Goal: Task Accomplishment & Management: Complete application form

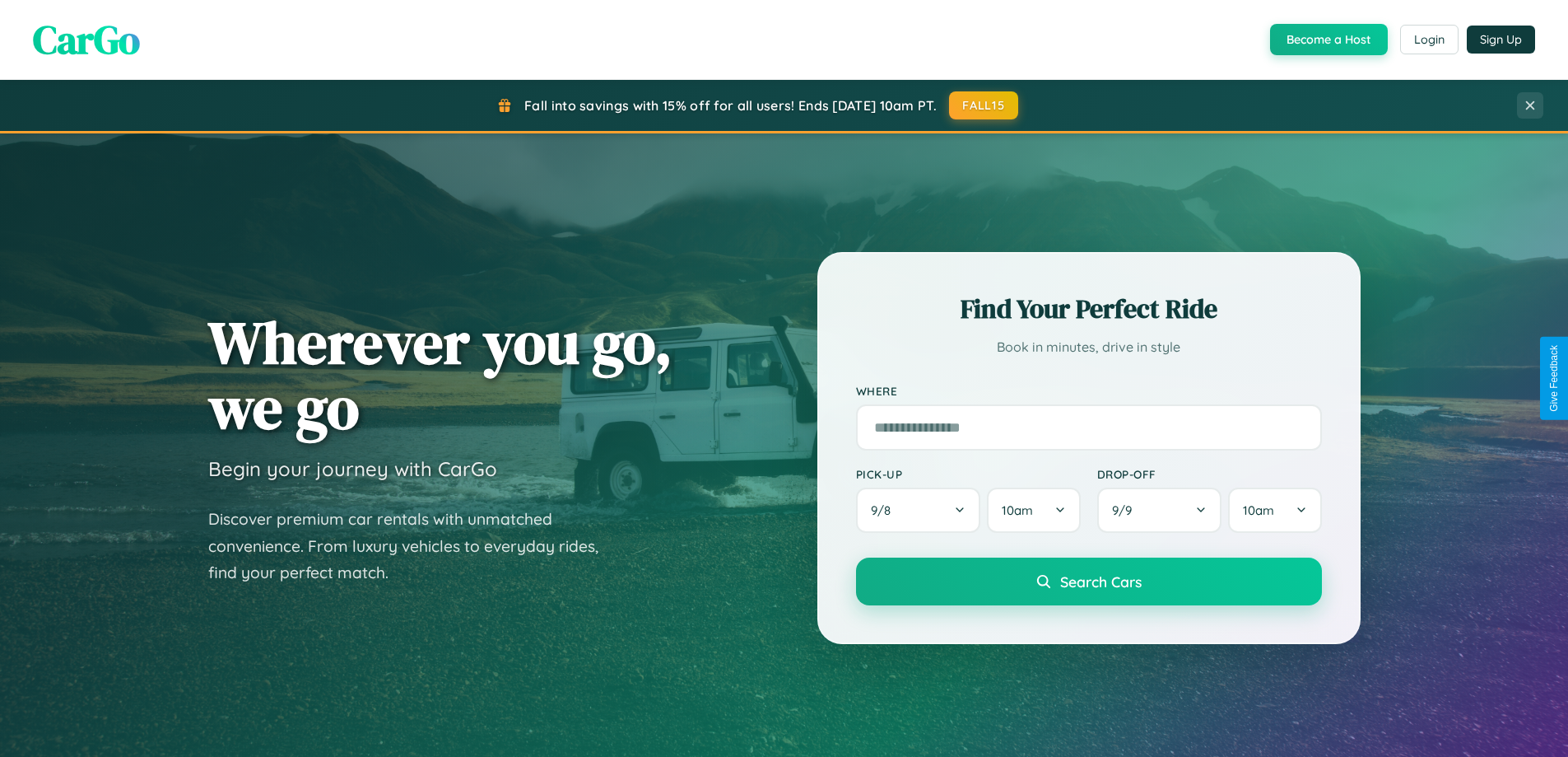
scroll to position [3168, 0]
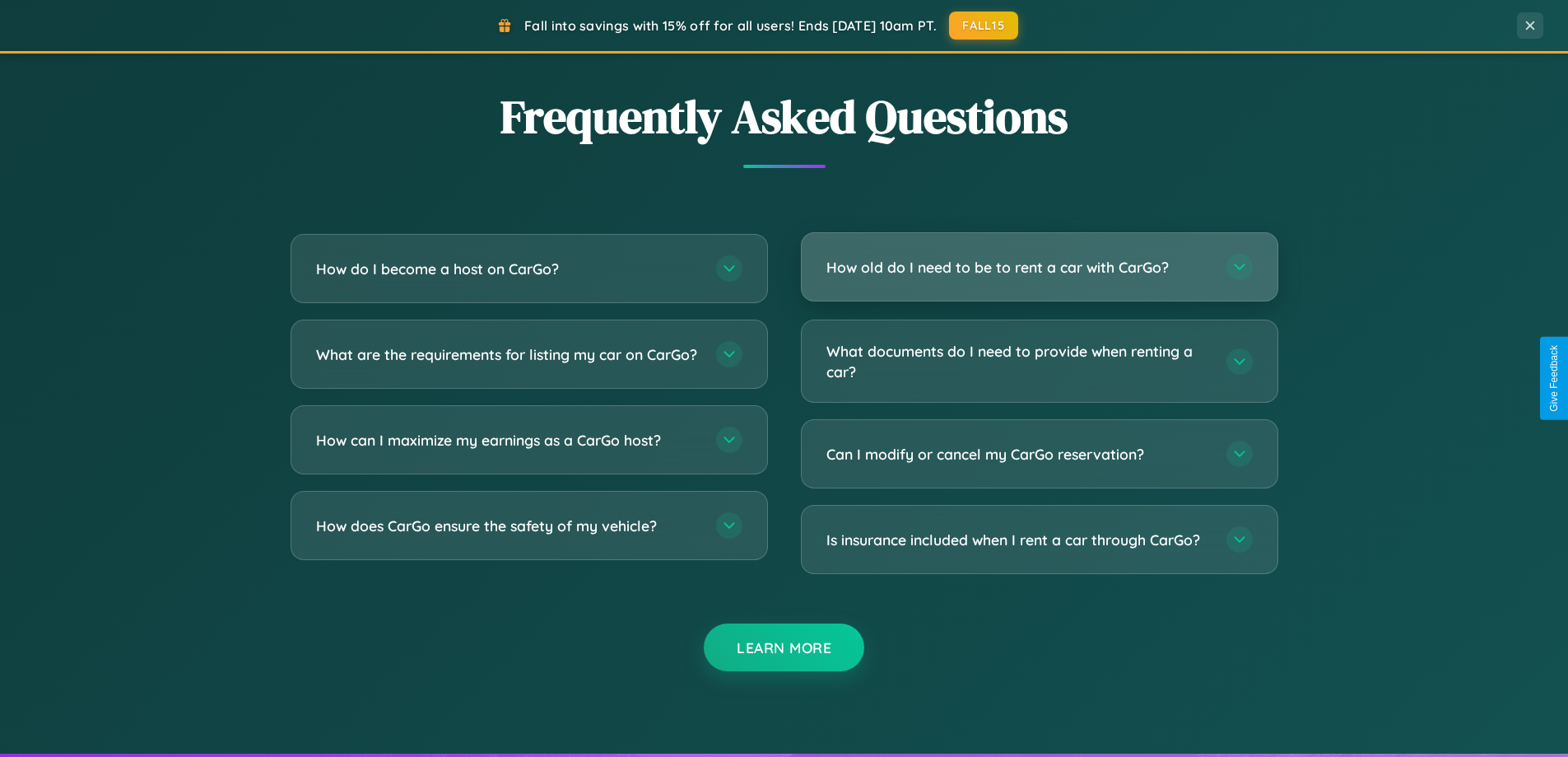
click at [1039, 267] on h3 "How old do I need to be to rent a car with CarGo?" at bounding box center [1018, 267] width 384 height 21
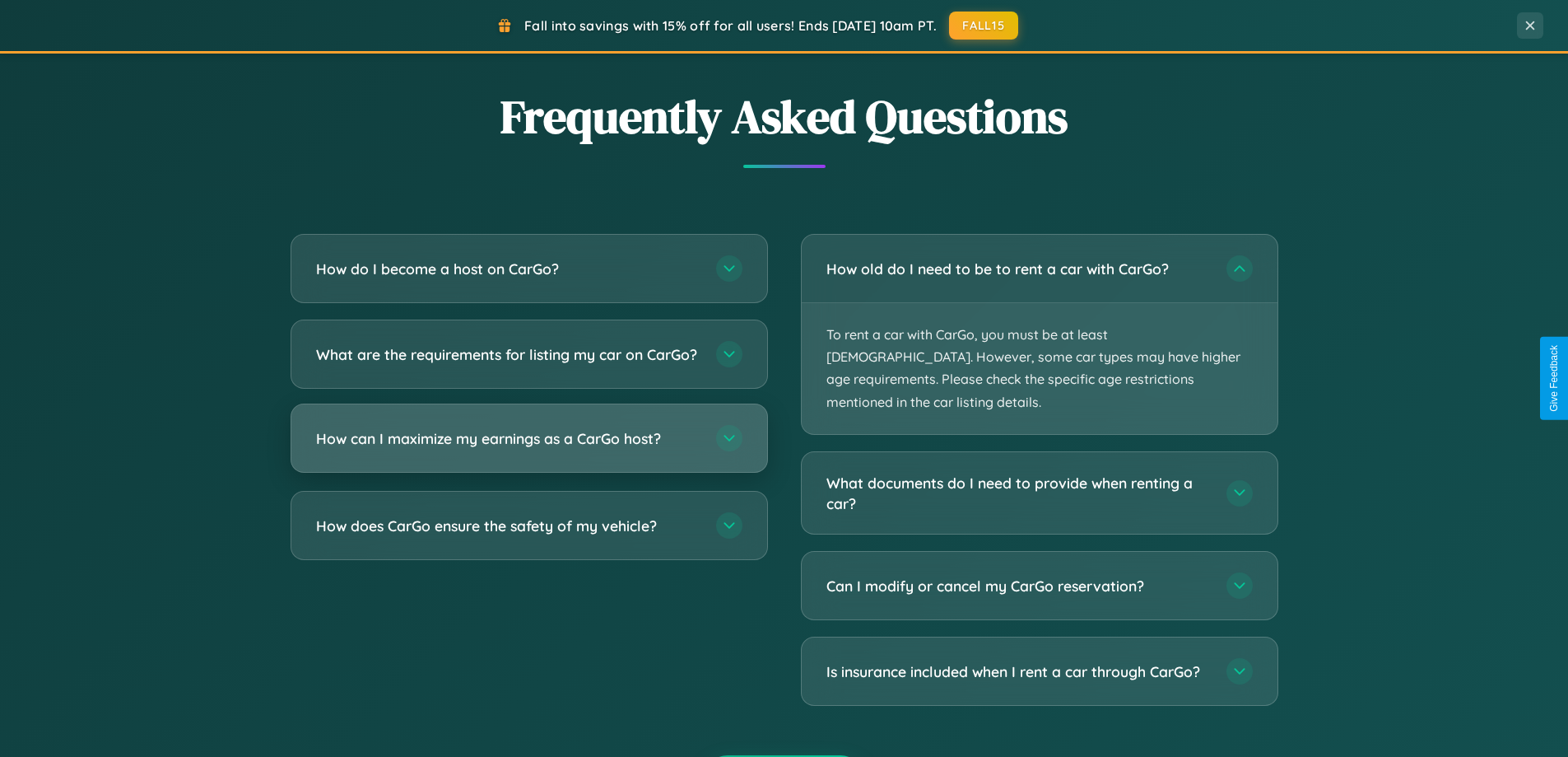
click at [528, 449] on h3 "How can I maximize my earnings as a CarGo host?" at bounding box center [508, 438] width 384 height 21
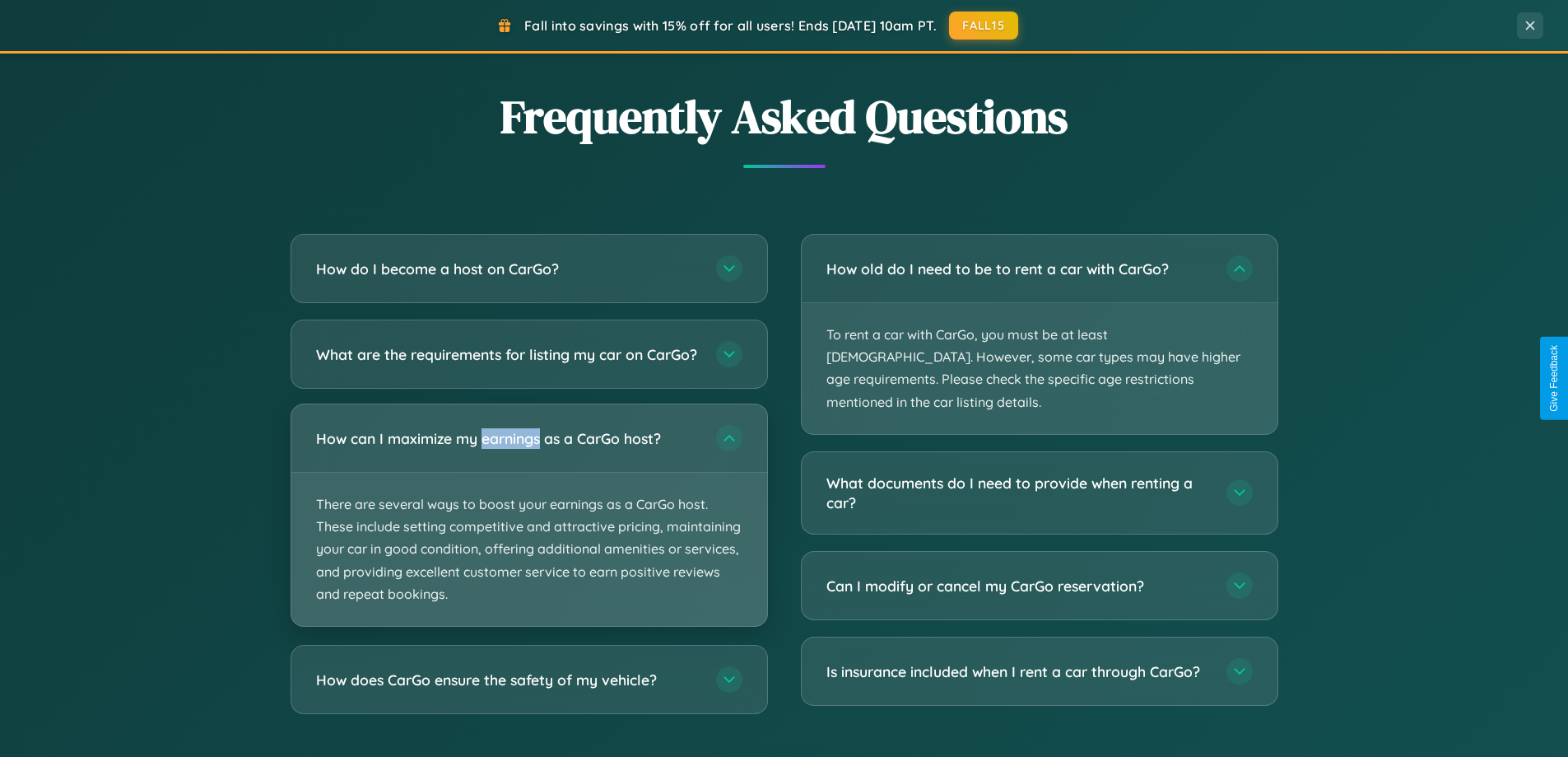
click at [528, 528] on p "There are several ways to boost your earnings as a CarGo host. These include se…" at bounding box center [529, 549] width 476 height 153
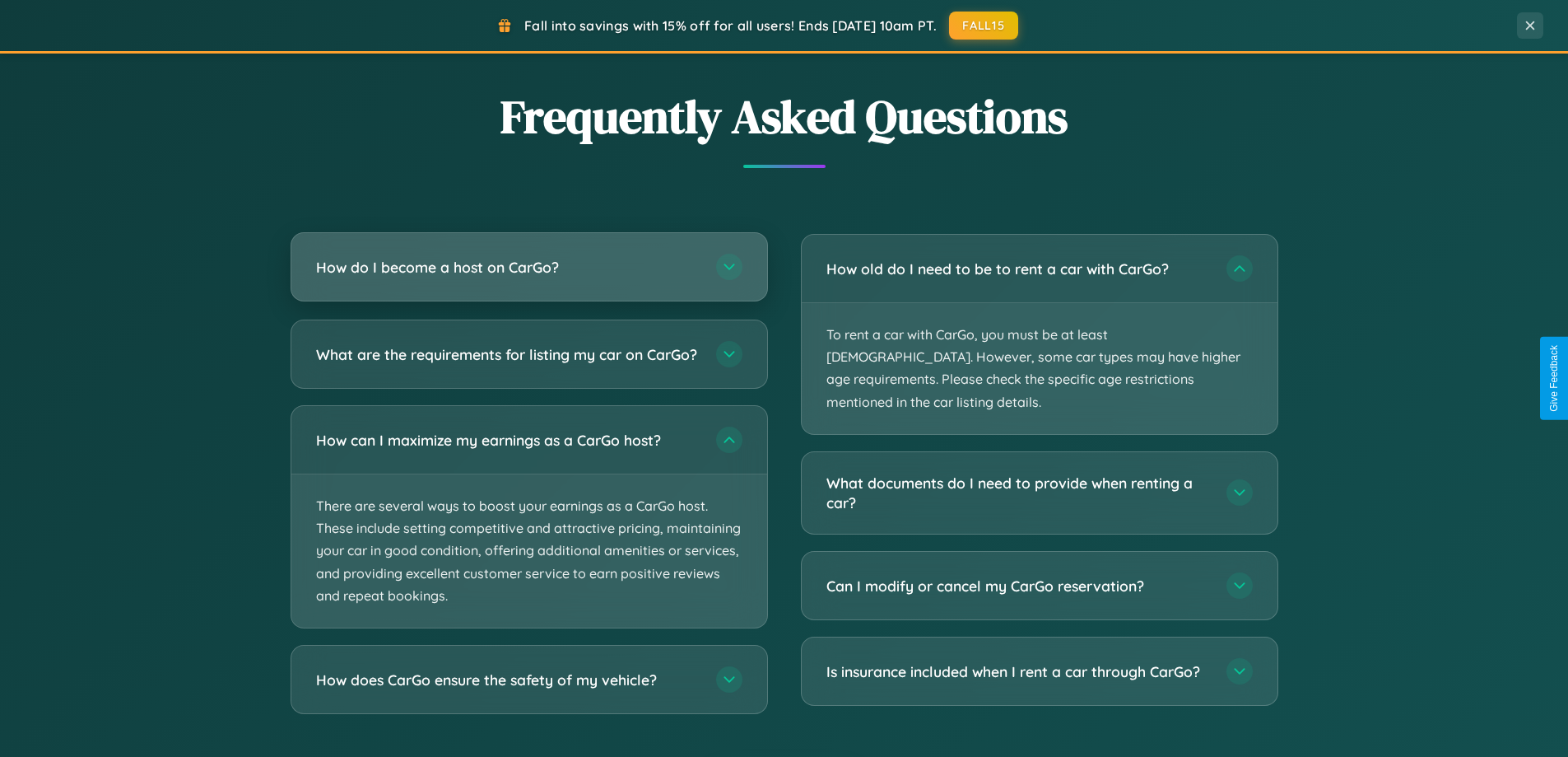
click at [528, 267] on h3 "How do I become a host on CarGo?" at bounding box center [508, 267] width 384 height 21
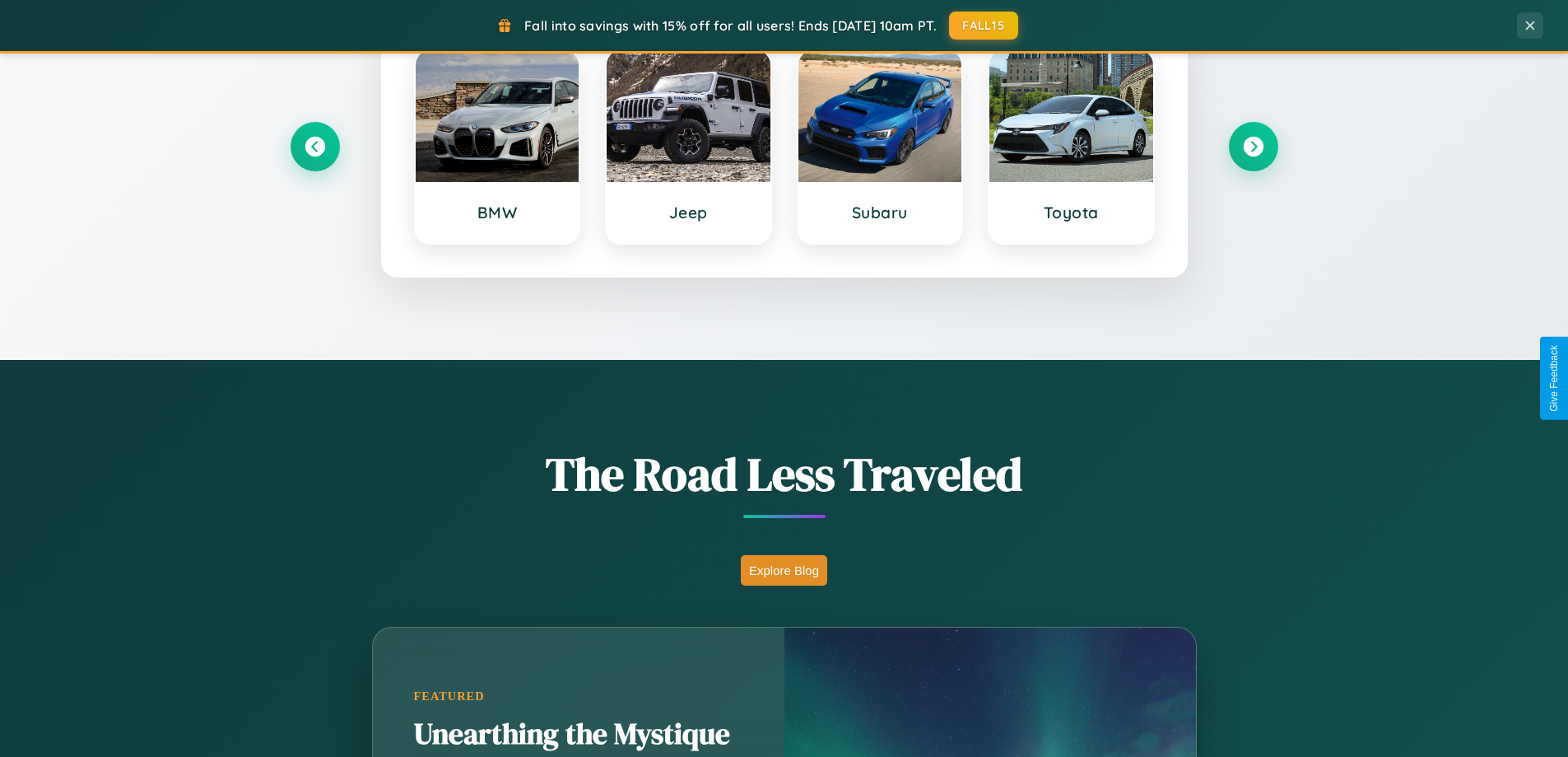
scroll to position [710, 0]
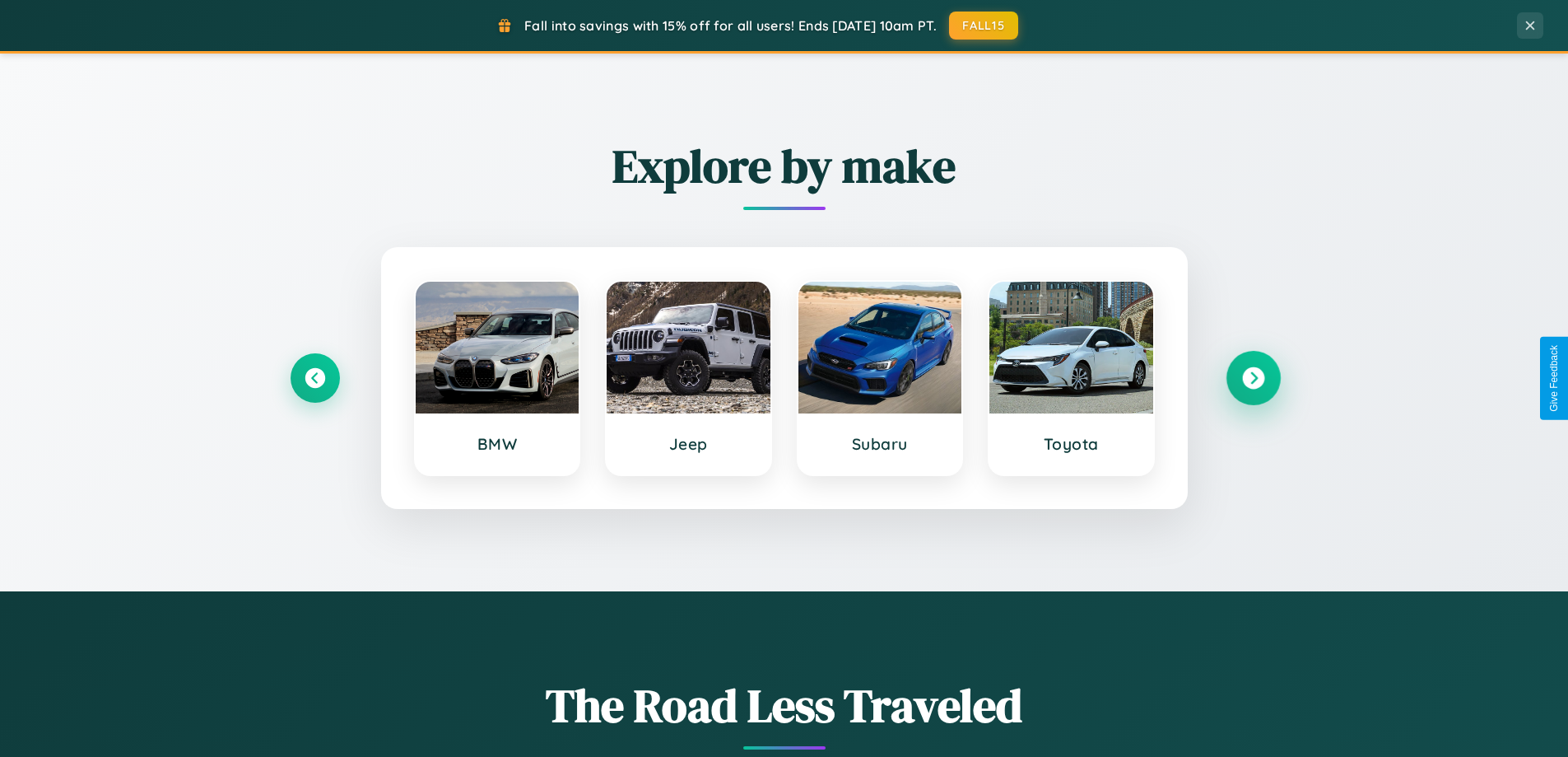
click at [1253, 378] on icon at bounding box center [1253, 379] width 23 height 23
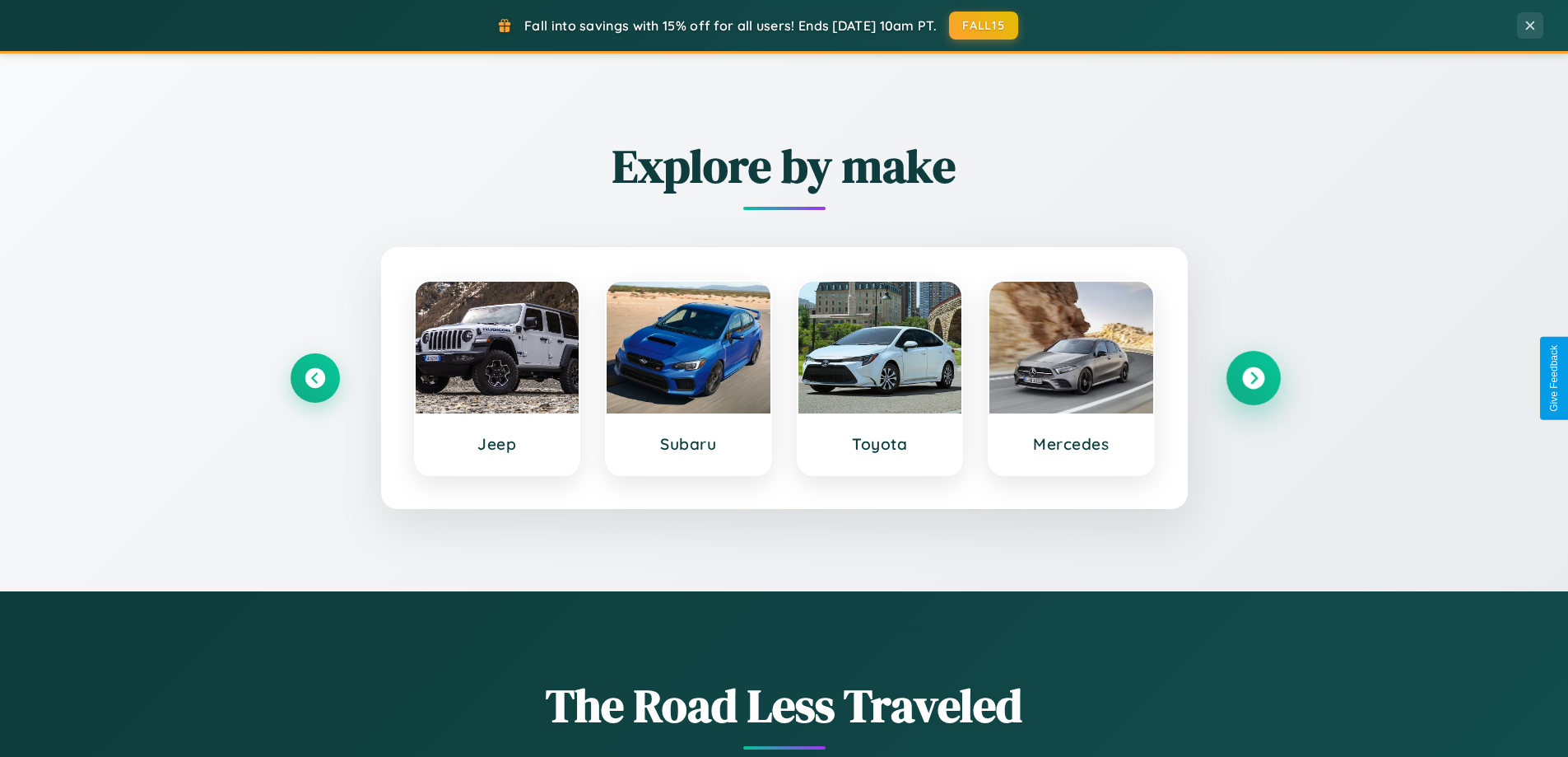
click at [1253, 378] on icon at bounding box center [1253, 379] width 23 height 23
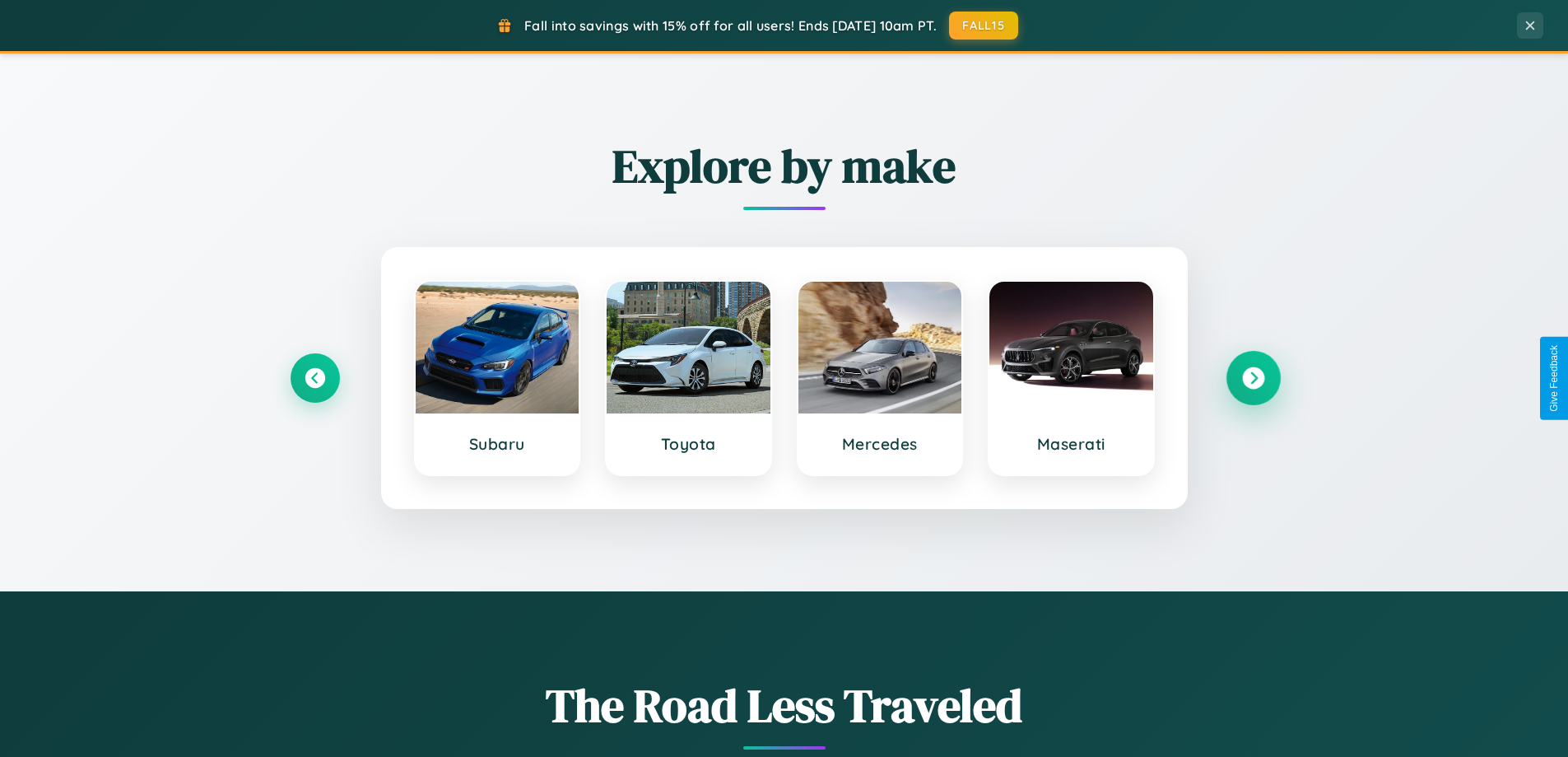
click at [1253, 378] on icon at bounding box center [1253, 379] width 23 height 23
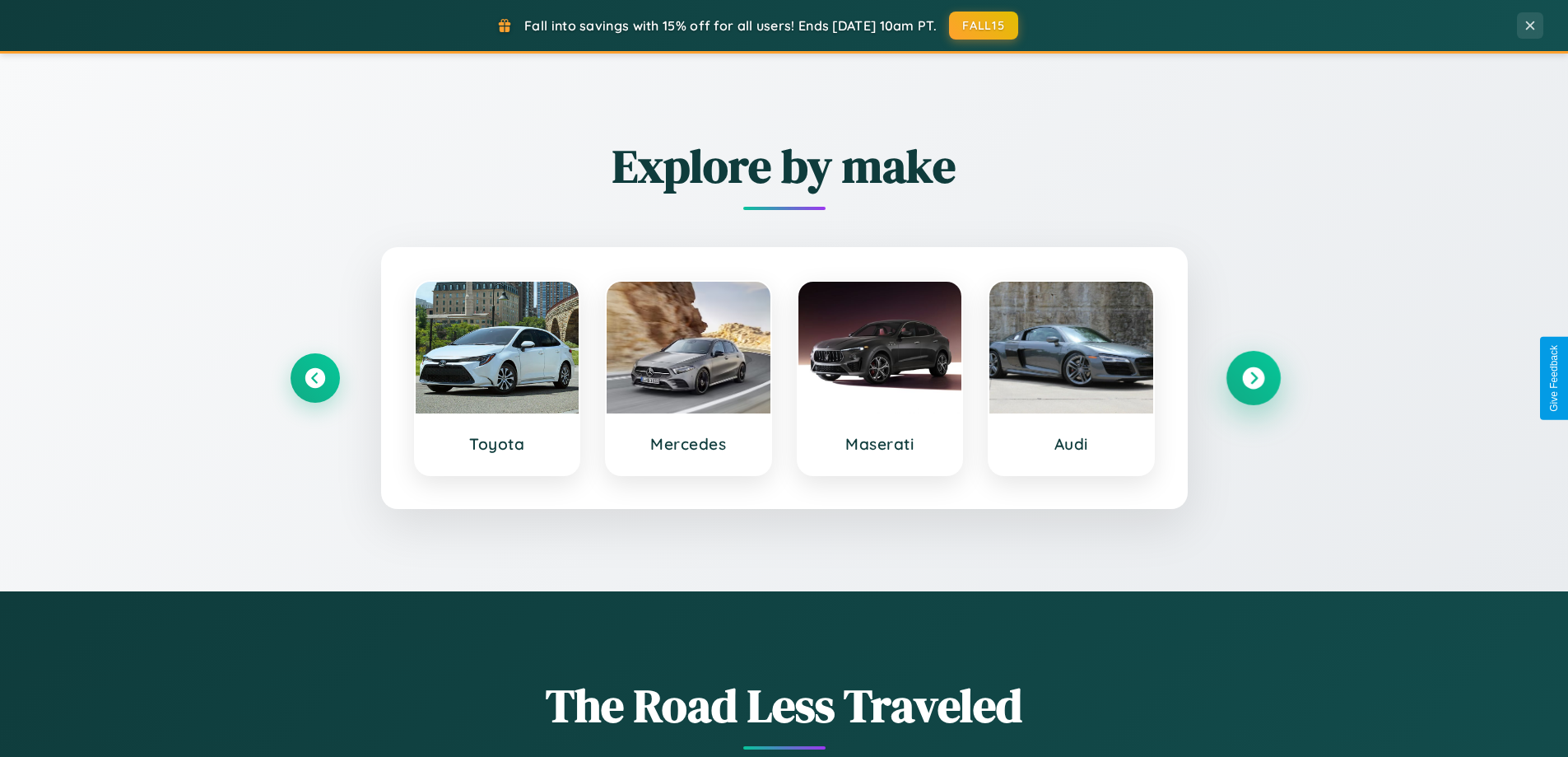
click at [1253, 378] on icon at bounding box center [1253, 379] width 23 height 23
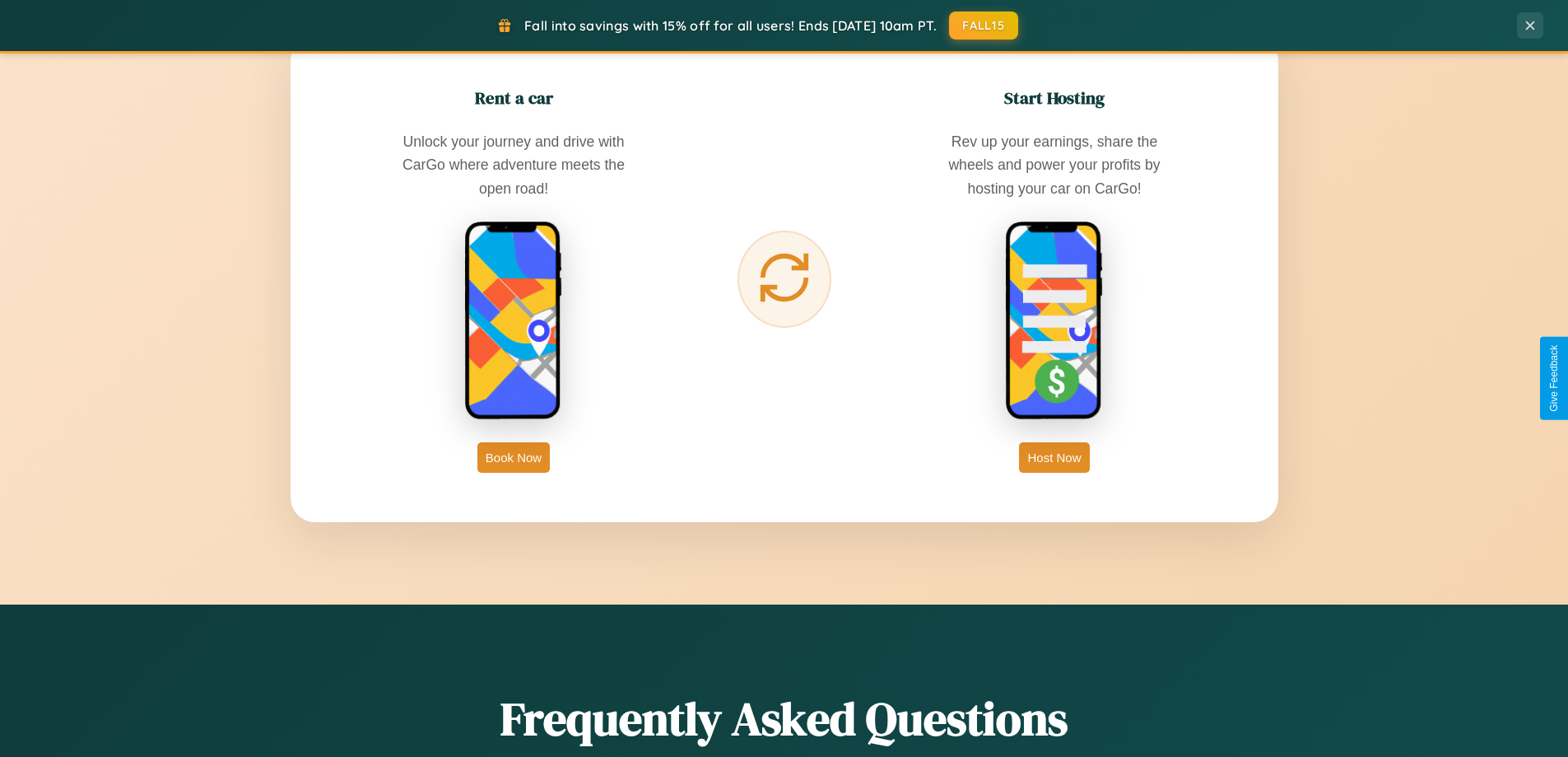
scroll to position [2645, 0]
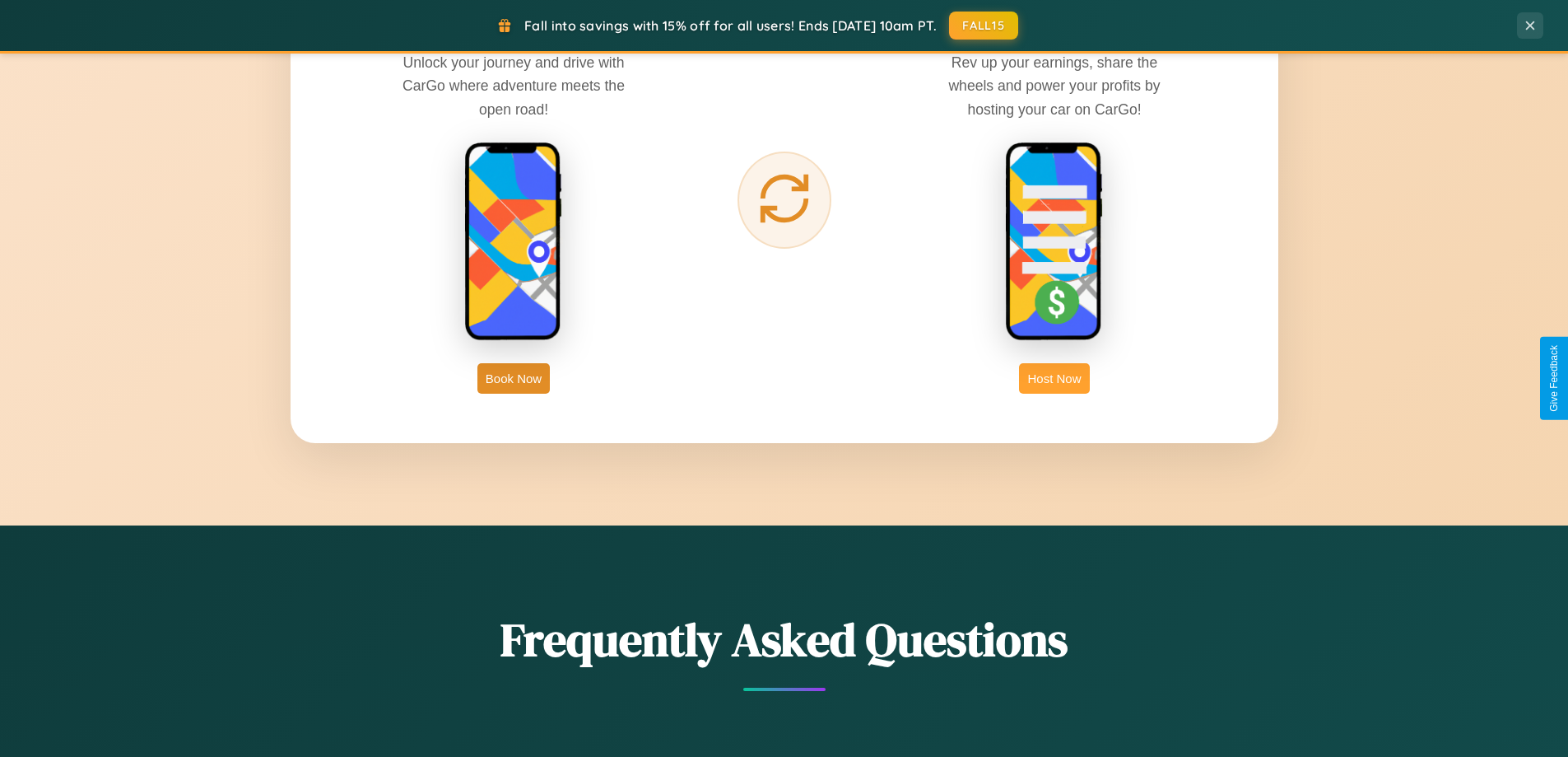
click at [1055, 378] on button "Host Now" at bounding box center [1054, 378] width 70 height 30
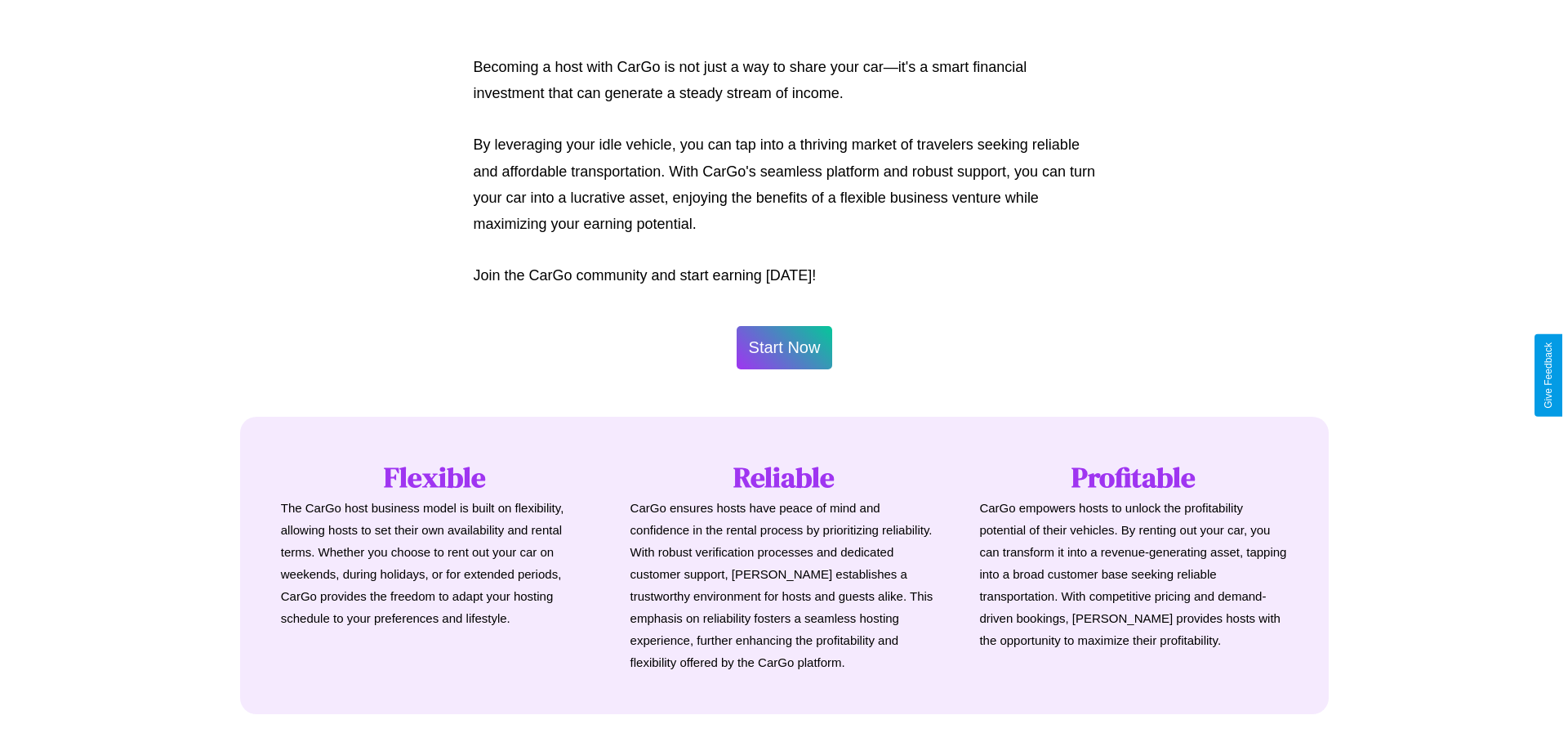
scroll to position [789, 0]
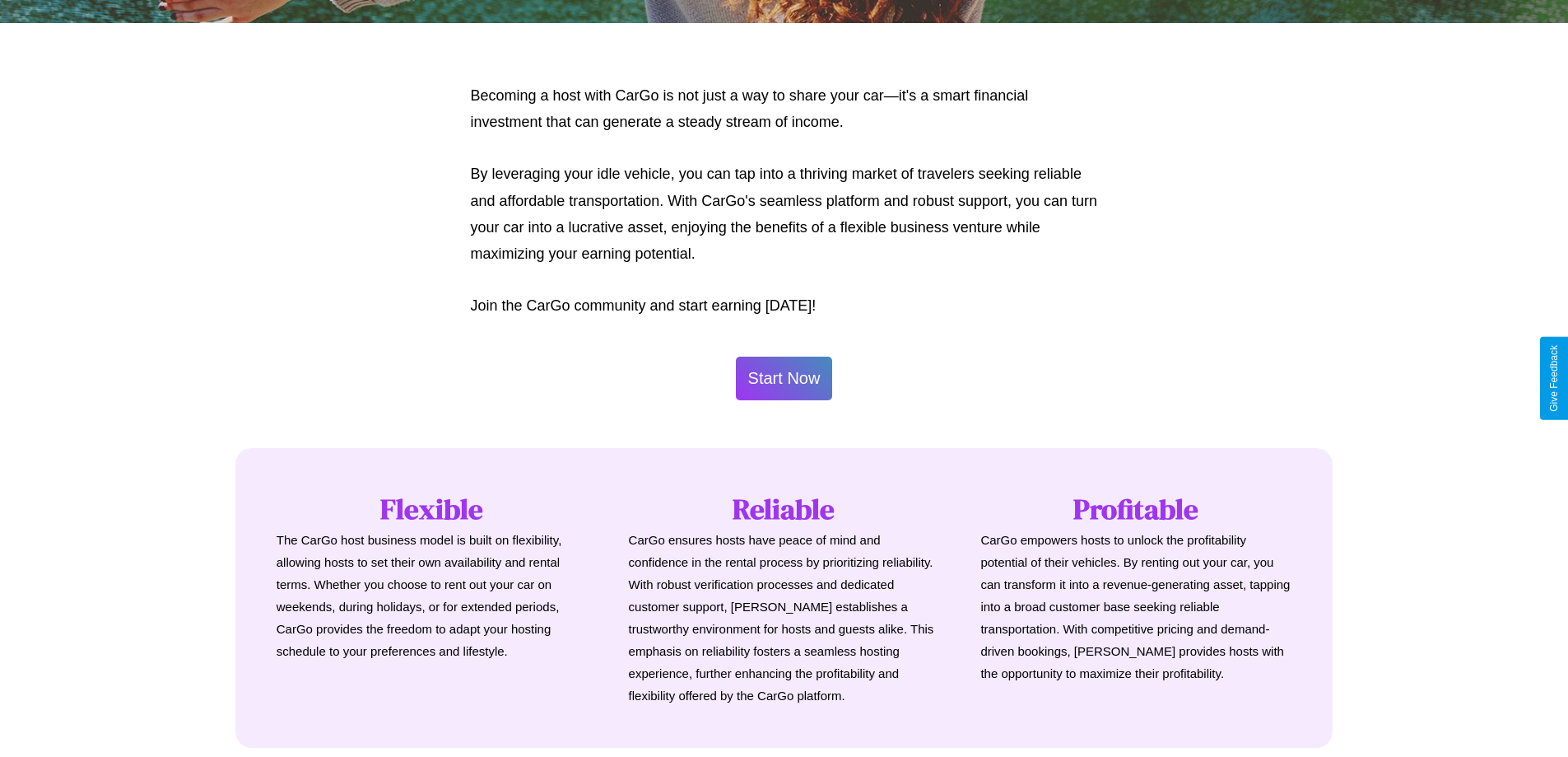
click at [784, 378] on button "Start Now" at bounding box center [784, 378] width 97 height 43
